Goal: Task Accomplishment & Management: Complete application form

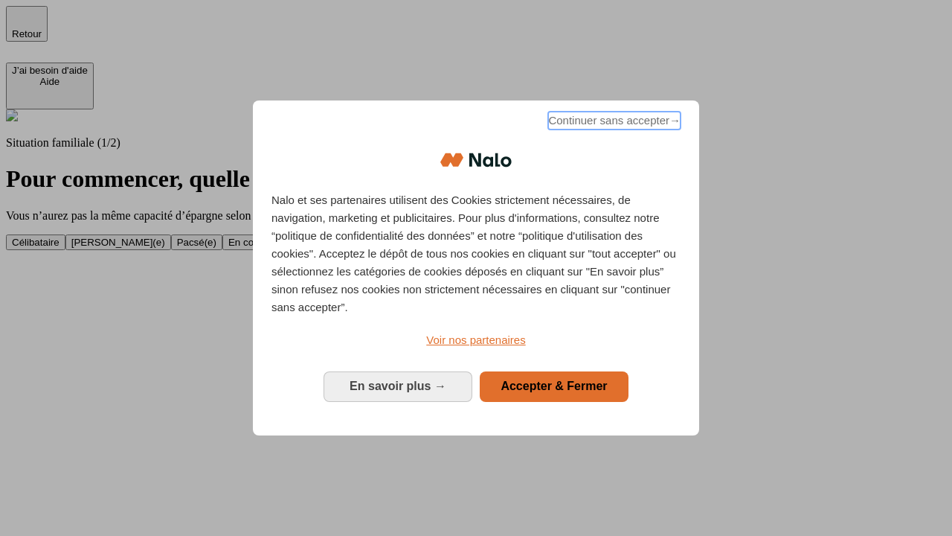
click at [613, 123] on span "Continuer sans accepter →" at bounding box center [614, 121] width 132 height 18
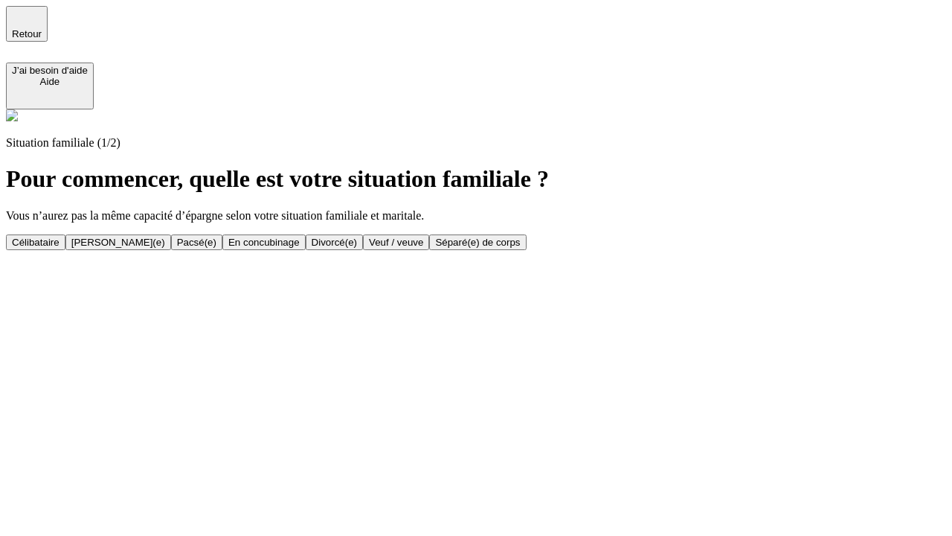
click at [300, 242] on div "En concubinage" at bounding box center [263, 242] width 71 height 11
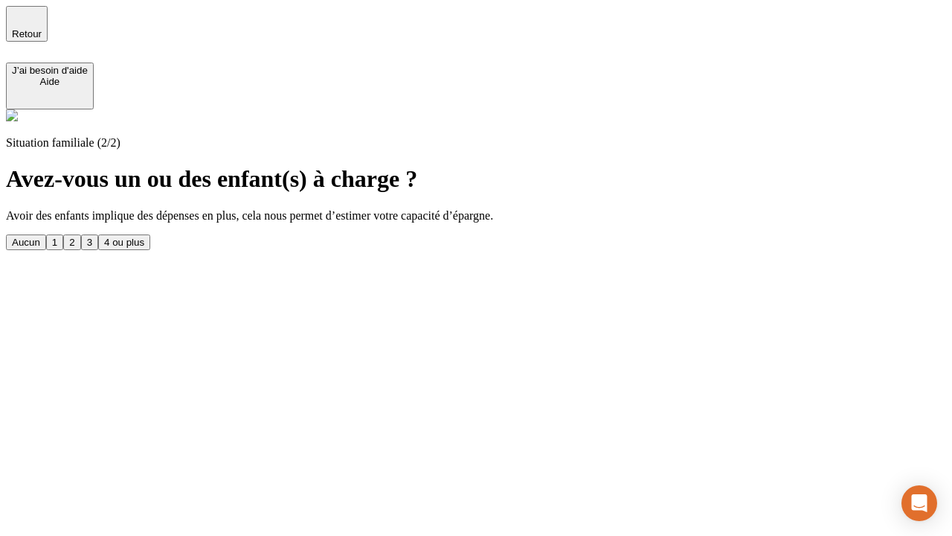
click at [74, 237] on div "2" at bounding box center [71, 242] width 5 height 11
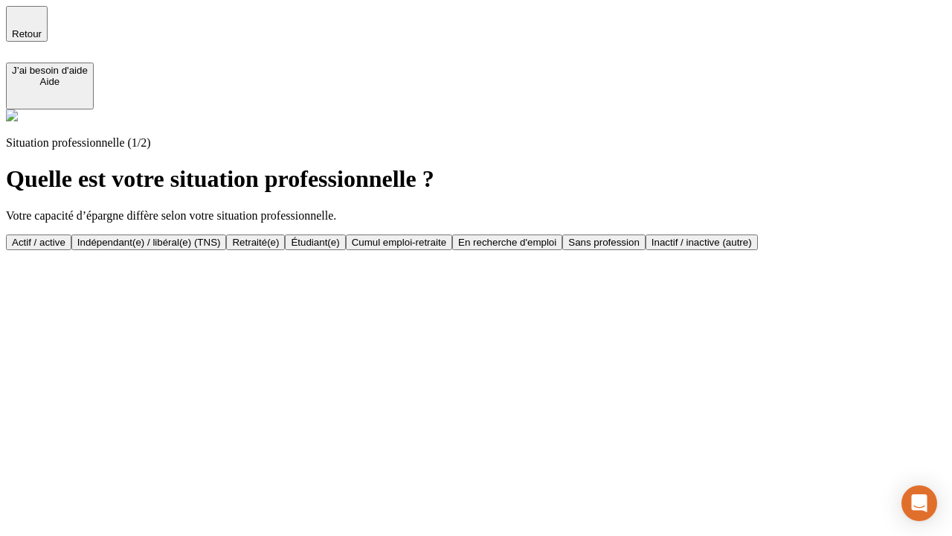
click at [221, 237] on div "Indépendant(e) / libéral(e) (TNS)" at bounding box center [149, 242] width 144 height 11
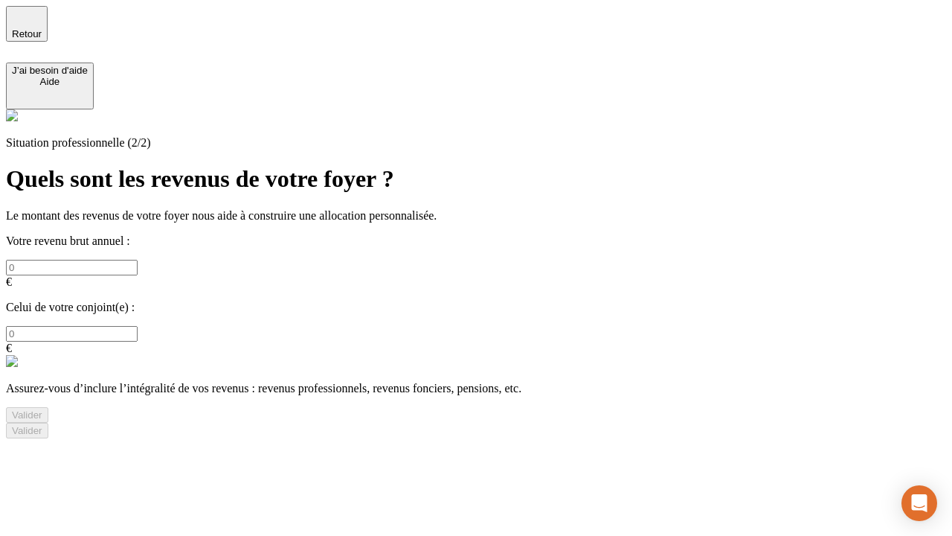
click at [138, 260] on input "text" at bounding box center [72, 268] width 132 height 16
type input "30 000"
click at [42, 409] on div "Valider" at bounding box center [27, 414] width 31 height 11
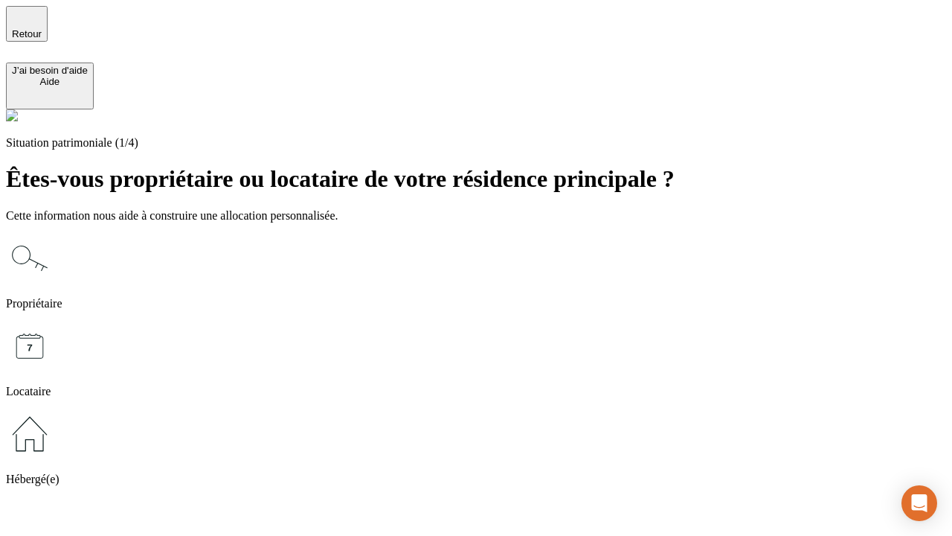
click at [54, 322] on icon at bounding box center [30, 346] width 48 height 48
type input "1 000"
click at [54, 322] on icon at bounding box center [30, 346] width 48 height 48
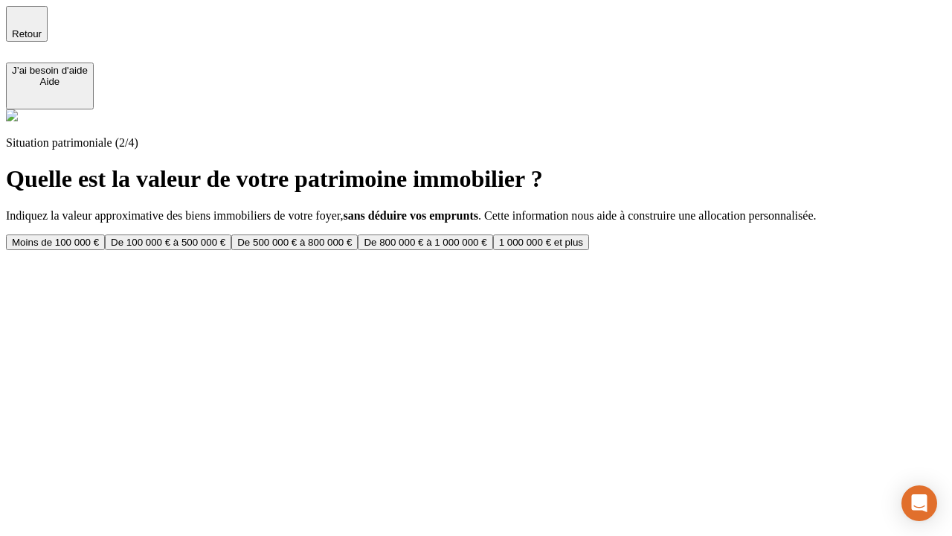
click at [99, 237] on div "Moins de 100 000 €" at bounding box center [55, 242] width 87 height 11
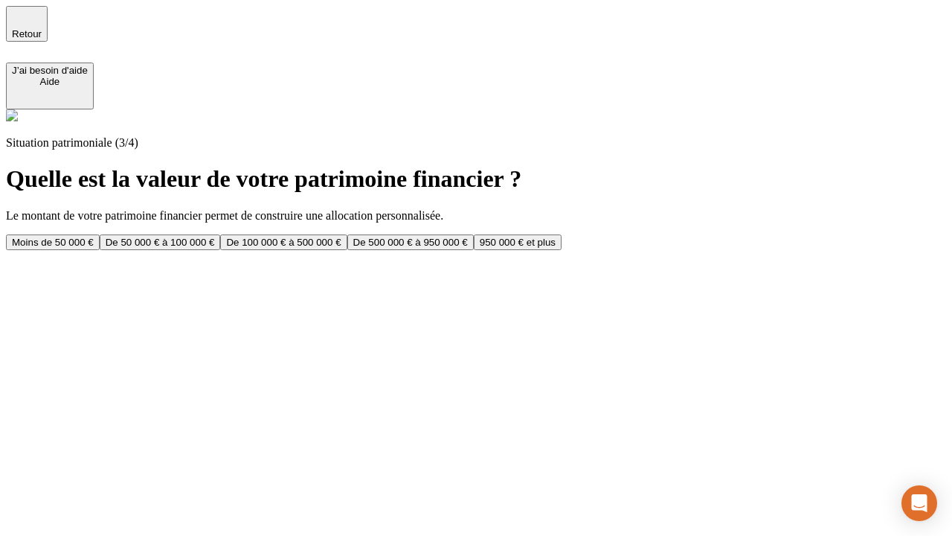
click at [94, 237] on div "Moins de 50 000 €" at bounding box center [53, 242] width 82 height 11
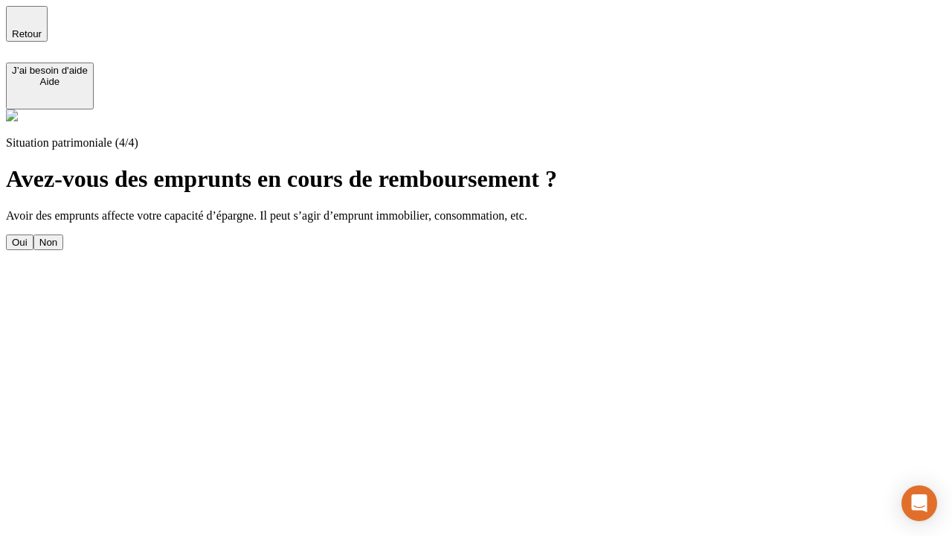
click at [57, 237] on div "Non" at bounding box center [48, 242] width 18 height 11
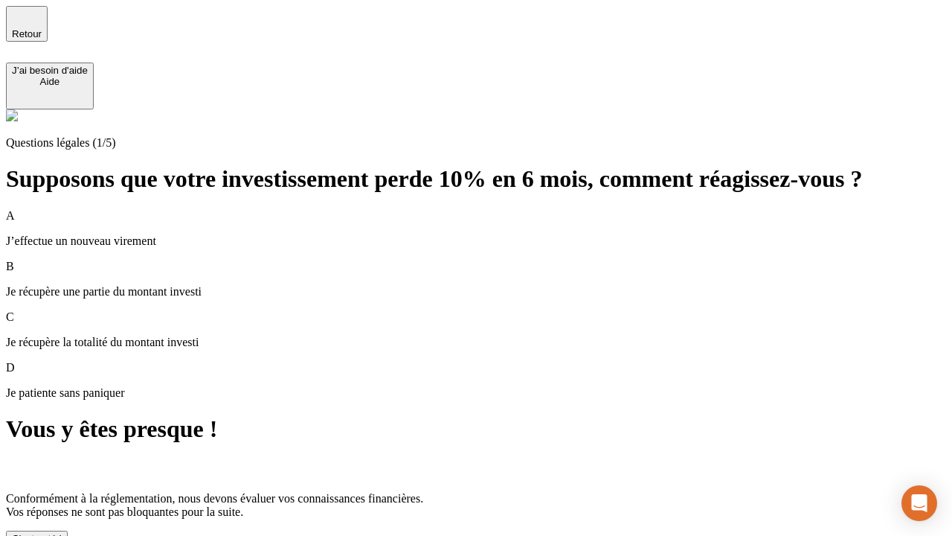
click at [62, 533] on div "C'est noté !" at bounding box center [37, 538] width 50 height 11
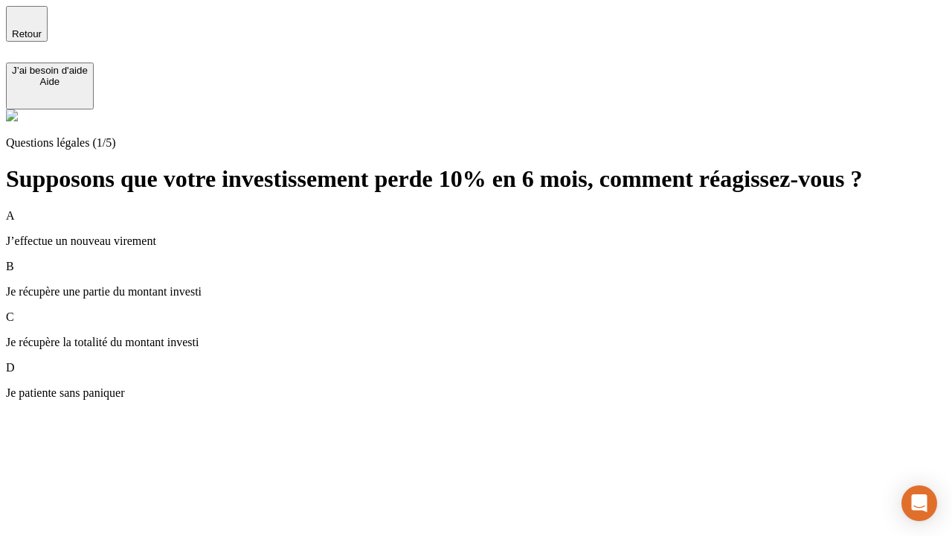
click at [494, 209] on div "A J’effectue un nouveau virement" at bounding box center [476, 228] width 941 height 39
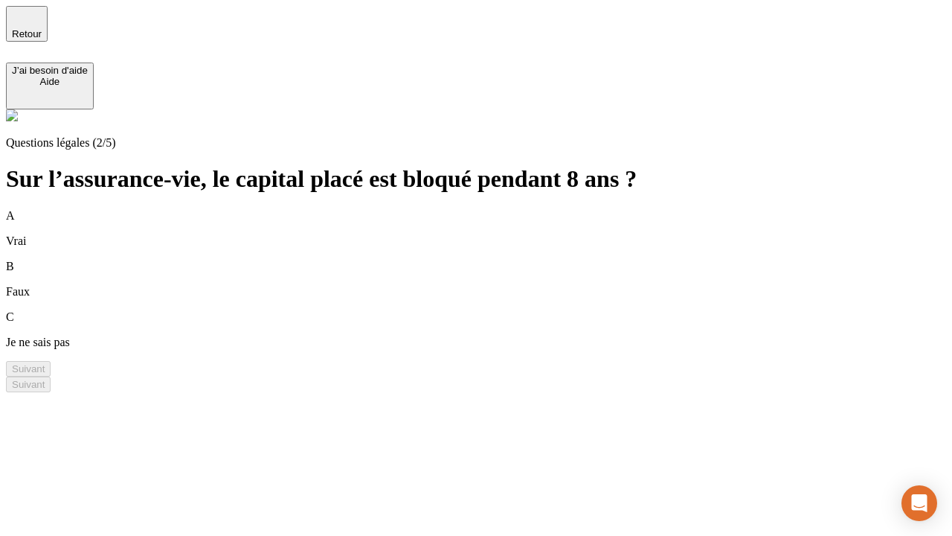
click at [494, 209] on div "A Vrai" at bounding box center [476, 228] width 941 height 39
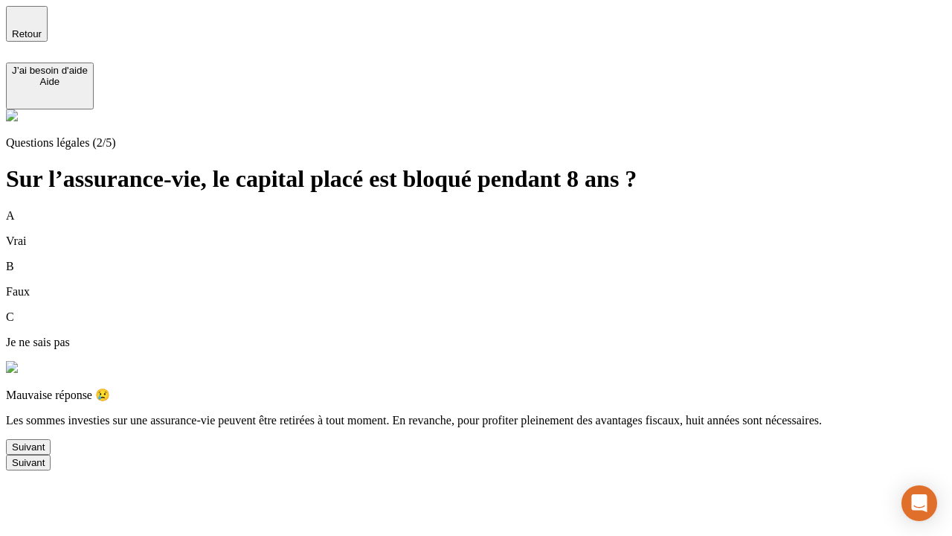
click at [45, 452] on div "Suivant" at bounding box center [28, 446] width 33 height 11
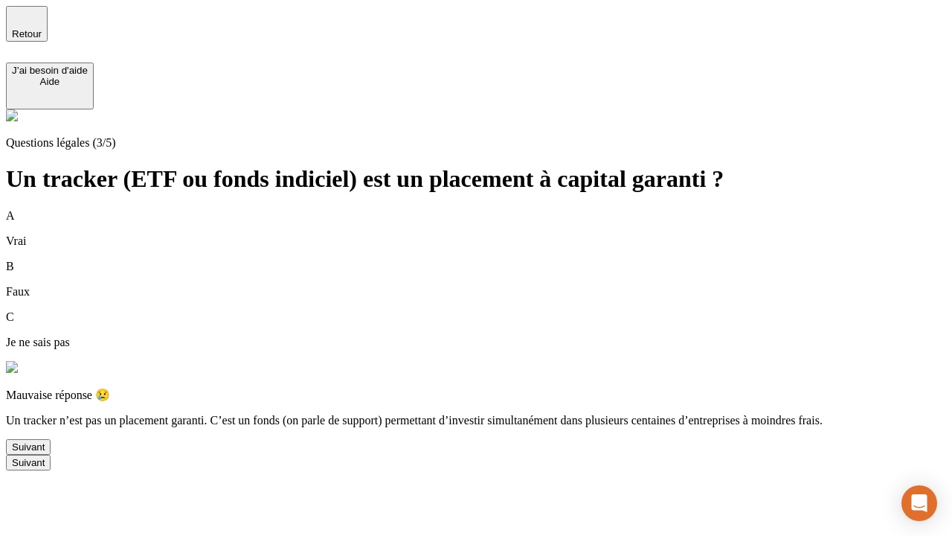
click at [45, 452] on div "Suivant" at bounding box center [28, 446] width 33 height 11
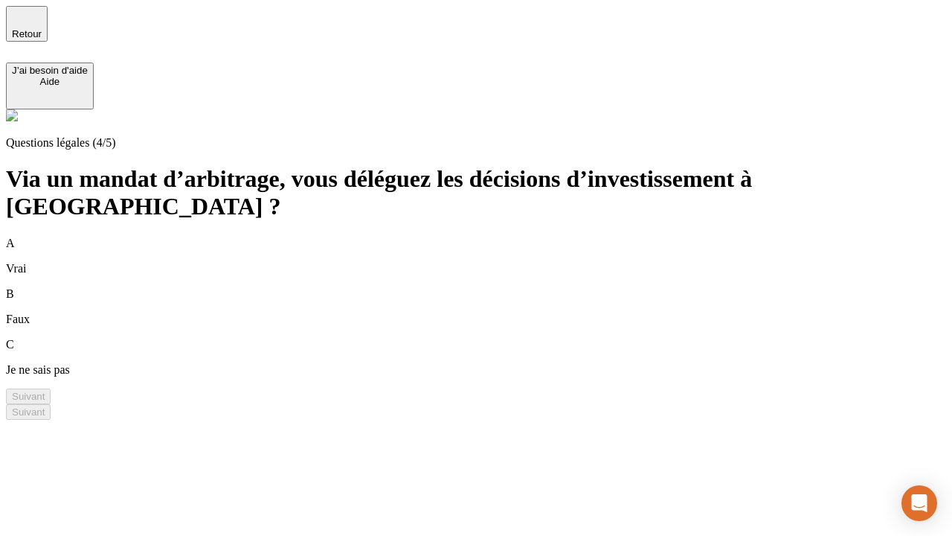
click at [494, 237] on div "A Vrai" at bounding box center [476, 256] width 941 height 39
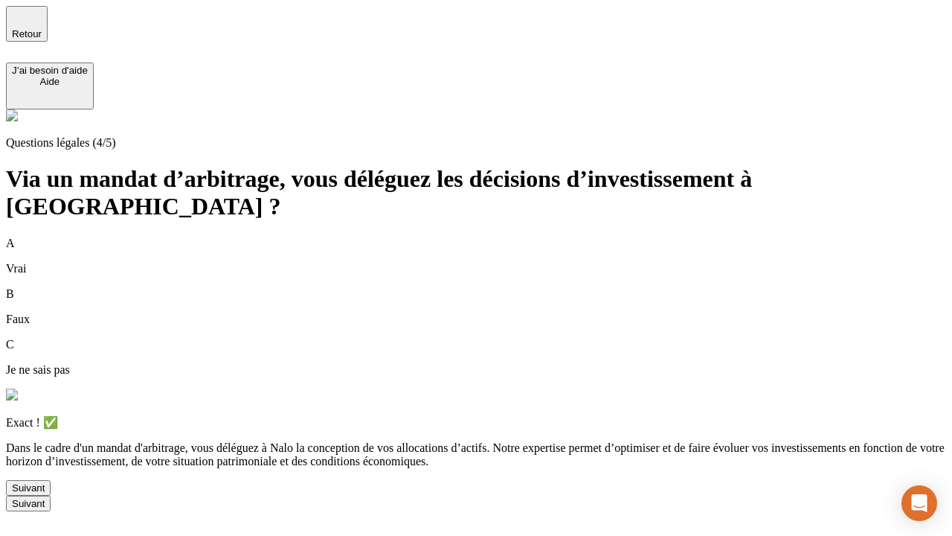
click at [45, 493] on div "Suivant" at bounding box center [28, 487] width 33 height 11
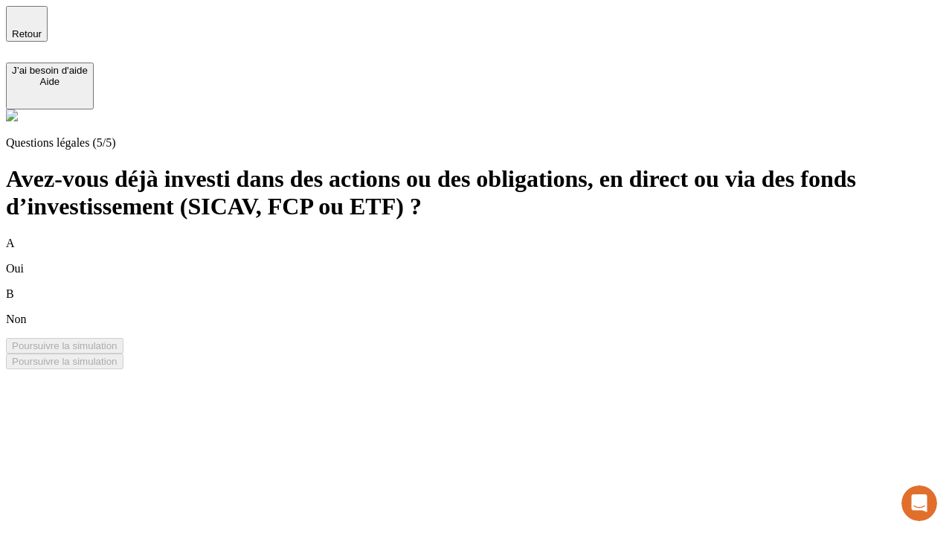
click at [494, 287] on div "B Non" at bounding box center [476, 306] width 941 height 39
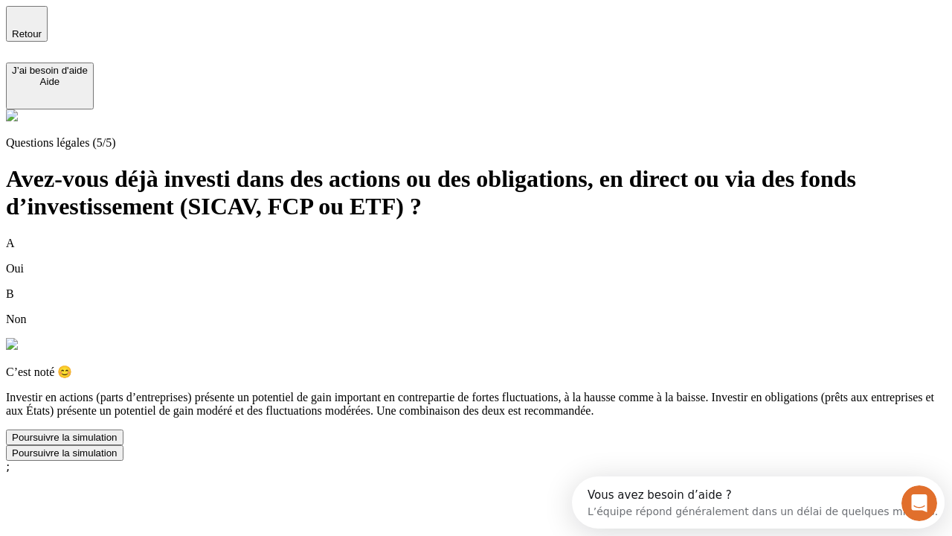
click at [118, 443] on div "Poursuivre la simulation" at bounding box center [65, 437] width 106 height 11
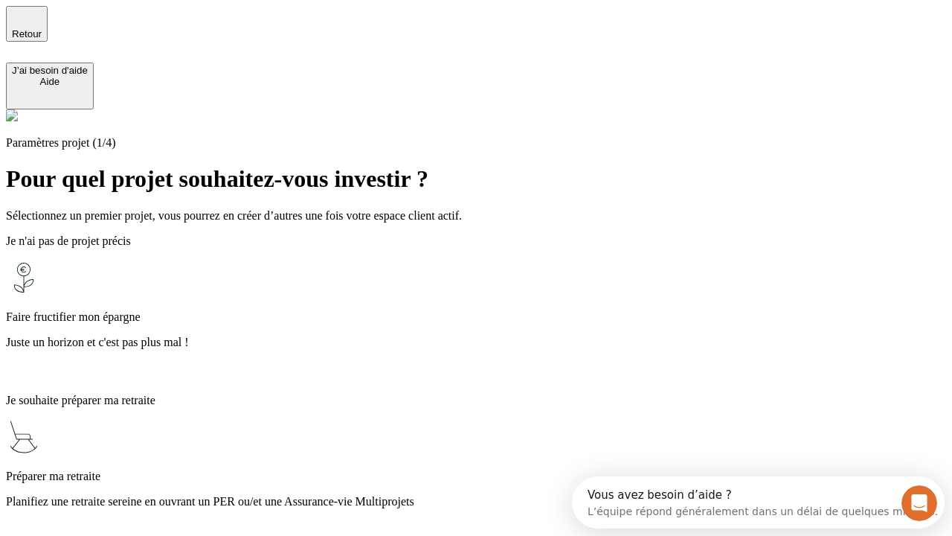
click at [494, 495] on p "Planifiez une retraite sereine en ouvrant un PER ou/et une Assurance-vie Multip…" at bounding box center [476, 501] width 941 height 13
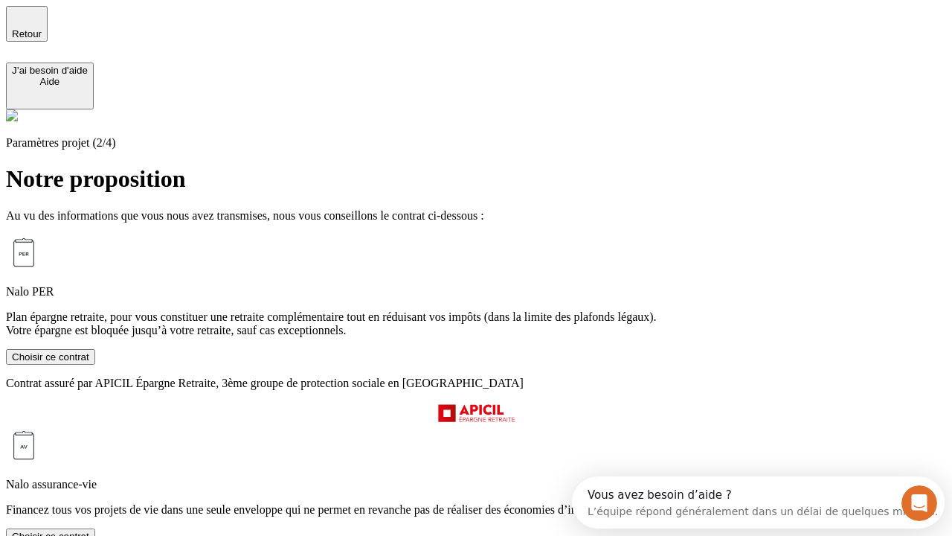
click at [89, 531] on div "Choisir ce contrat" at bounding box center [50, 536] width 77 height 11
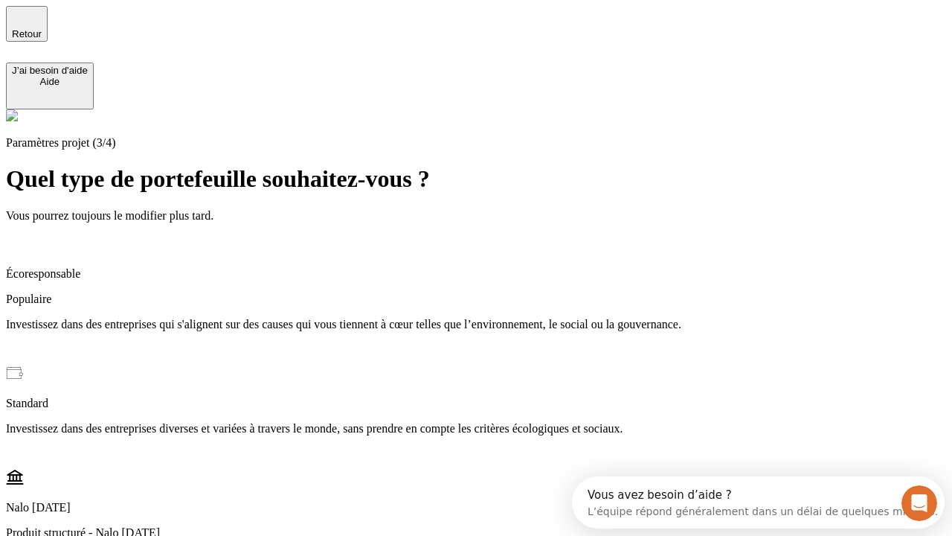
click at [494, 318] on p "Investissez dans des entreprises qui s'alignent sur des causes qui vous tiennen…" at bounding box center [476, 324] width 941 height 13
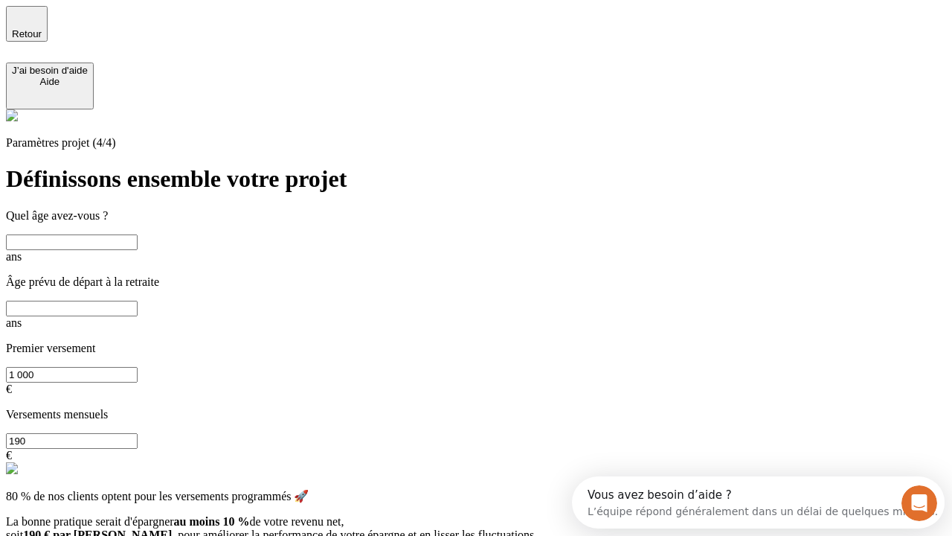
click at [138, 234] on input "text" at bounding box center [72, 242] width 132 height 16
type input "40"
click at [138, 301] on input "text" at bounding box center [72, 309] width 132 height 16
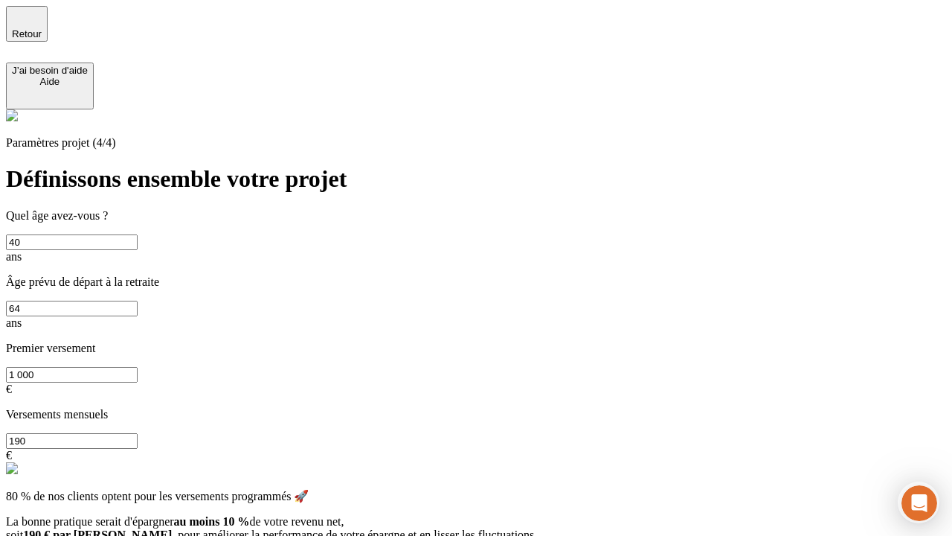
type input "64"
click at [138, 367] on input "1 000" at bounding box center [72, 375] width 132 height 16
type input "10 000"
click at [138, 433] on input "190" at bounding box center [72, 441] width 132 height 16
type input "640"
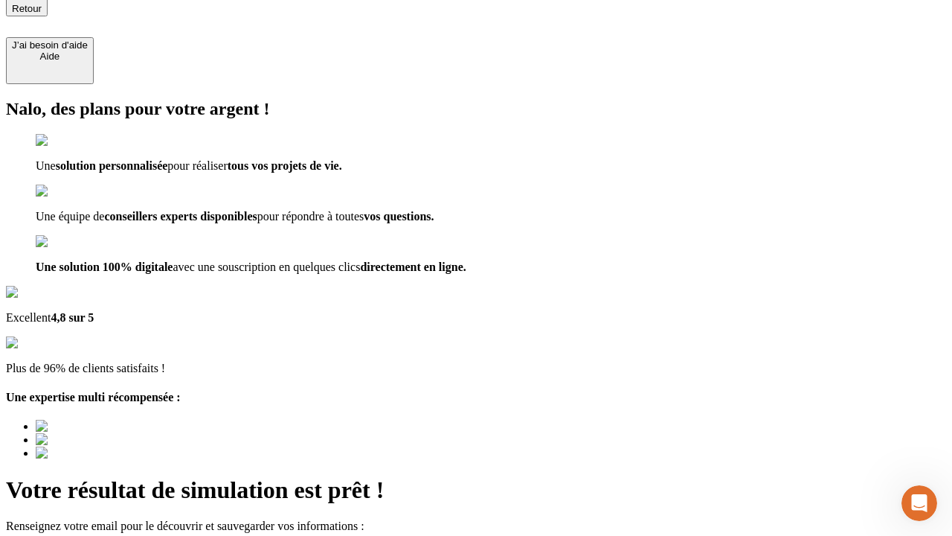
type input "[EMAIL_ADDRESS][DOMAIN_NAME]"
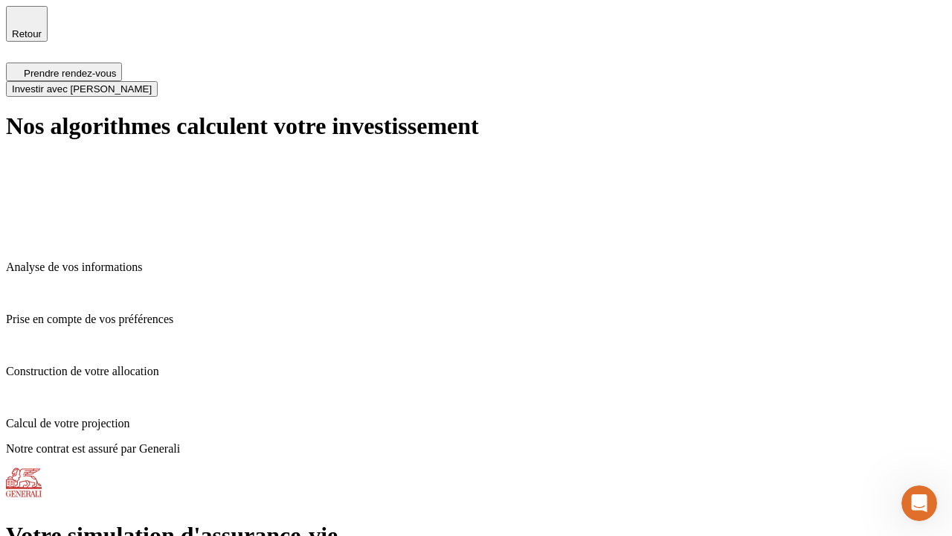
scroll to position [6, 0]
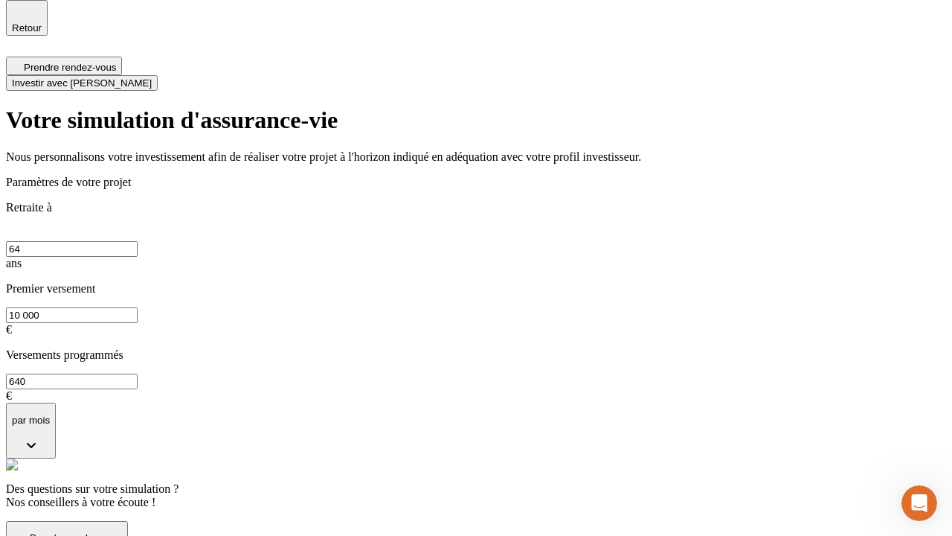
click at [152, 77] on span "Investir avec [PERSON_NAME]" at bounding box center [82, 82] width 140 height 11
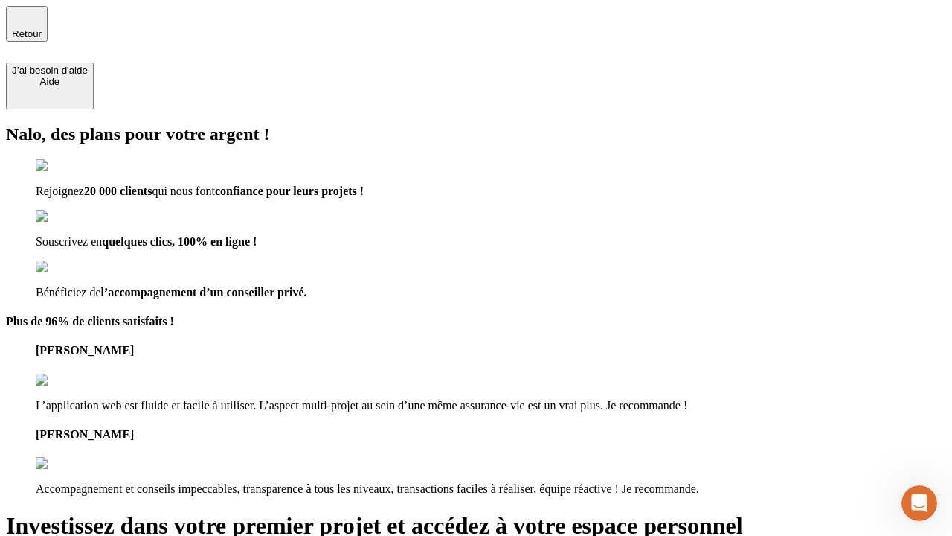
type input "[EMAIL_ADDRESS][DOMAIN_NAME]"
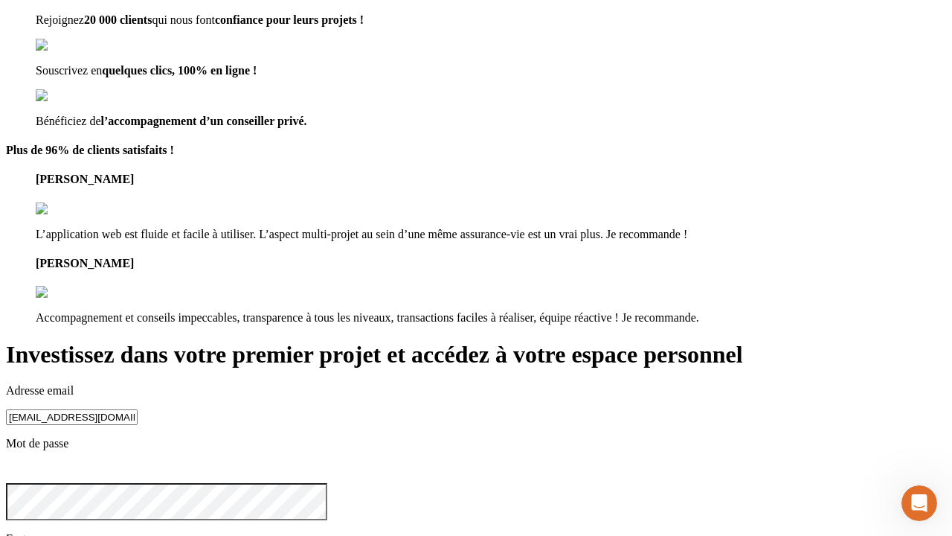
scroll to position [15, 0]
